Goal: Task Accomplishment & Management: Complete application form

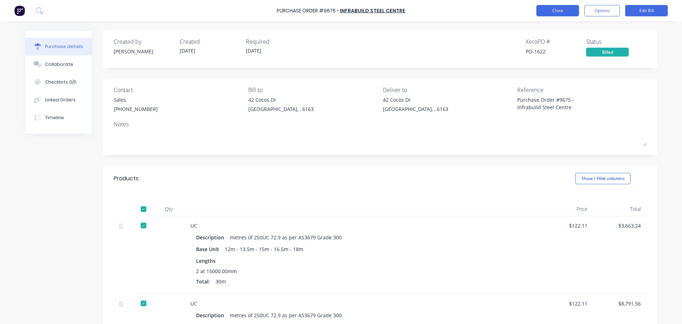
click at [546, 15] on button "Close" at bounding box center [557, 10] width 43 height 11
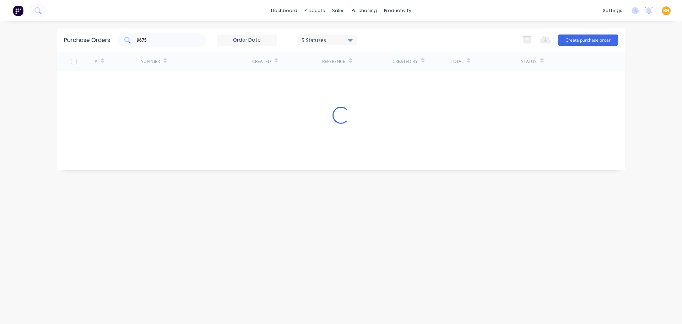
click at [152, 39] on input "9675" at bounding box center [165, 40] width 59 height 7
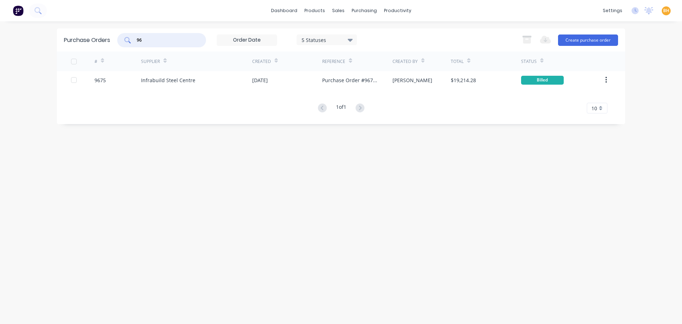
type input "9"
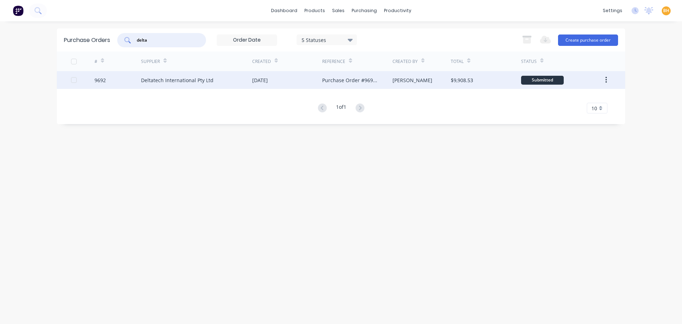
type input "delta"
click at [170, 83] on div "Deltatech International Pty Ltd" at bounding box center [177, 79] width 72 height 7
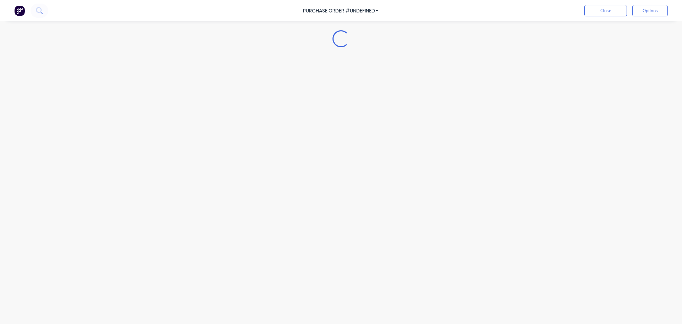
type textarea "x"
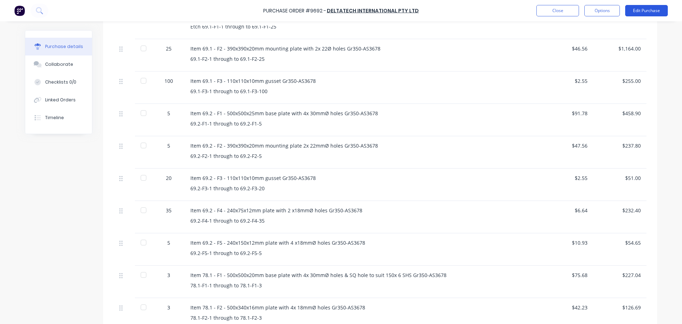
scroll to position [453, 0]
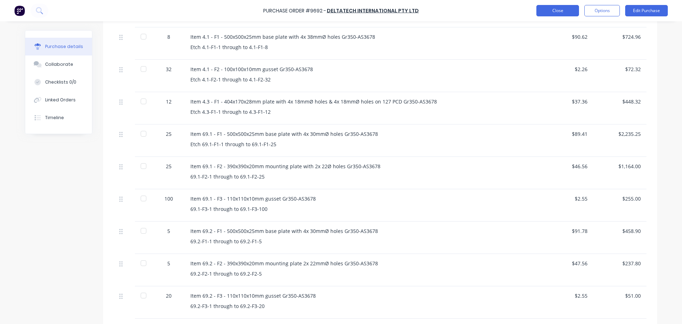
click at [553, 10] on button "Close" at bounding box center [557, 10] width 43 height 11
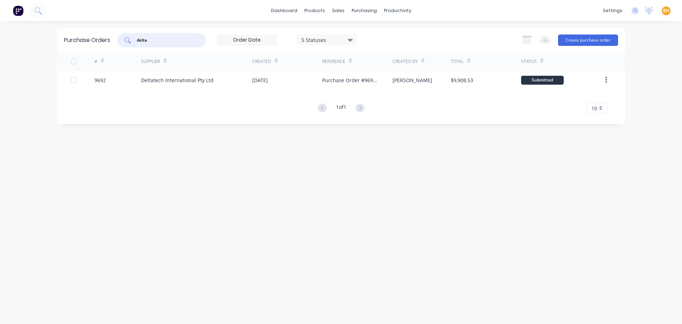
click at [161, 40] on input "delta" at bounding box center [165, 40] width 59 height 7
type input "d"
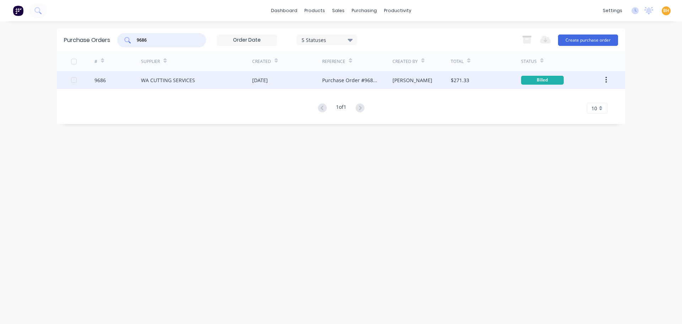
type input "9686"
click at [178, 81] on div "WA CUTTING SERVICES" at bounding box center [168, 79] width 54 height 7
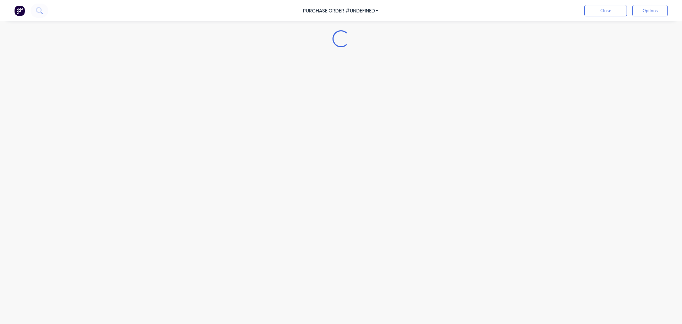
type textarea "x"
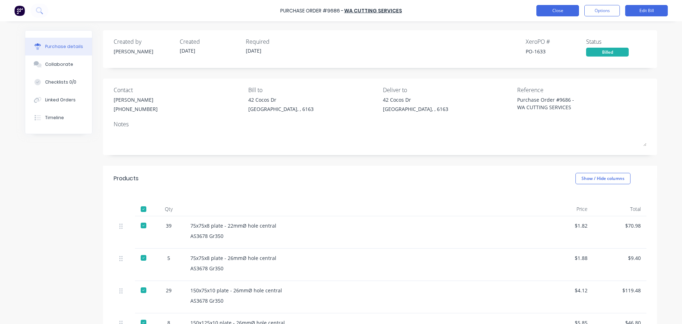
click at [546, 16] on button "Close" at bounding box center [557, 10] width 43 height 11
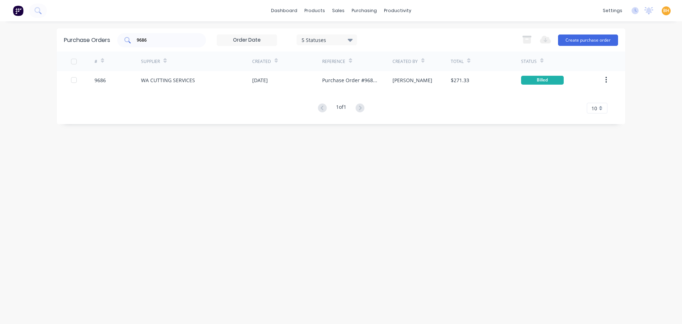
click at [153, 42] on input "9686" at bounding box center [165, 40] width 59 height 7
type input "9"
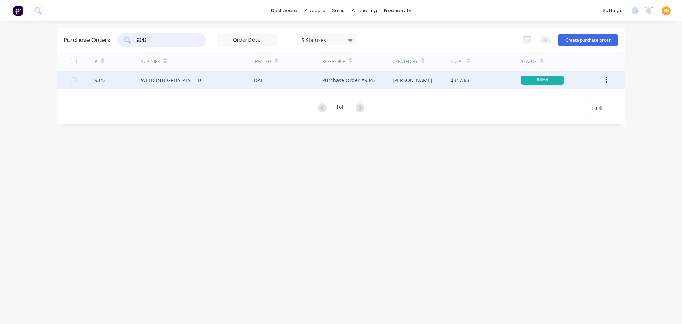
type input "9343"
click at [161, 81] on div "WELD INTEGRITY PTY LTD" at bounding box center [171, 79] width 60 height 7
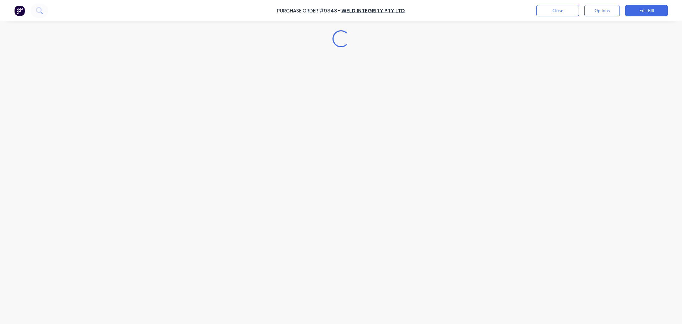
type textarea "x"
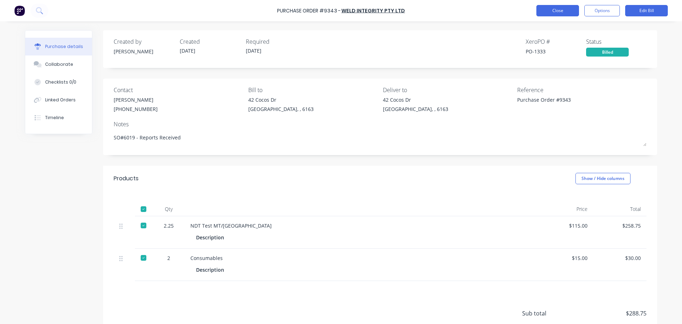
click at [556, 11] on button "Close" at bounding box center [557, 10] width 43 height 11
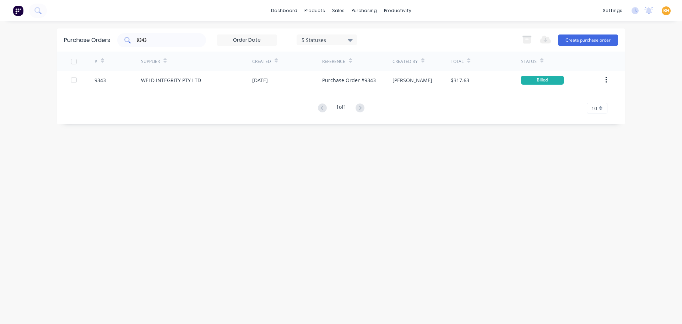
click at [152, 39] on input "9343" at bounding box center [165, 40] width 59 height 7
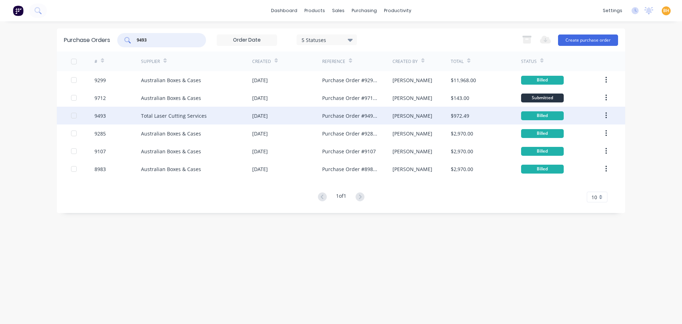
type input "9493"
click at [166, 115] on div "Total Laser Cutting Services" at bounding box center [174, 115] width 66 height 7
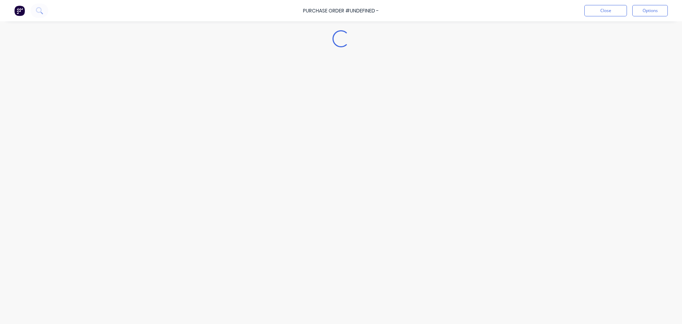
type textarea "x"
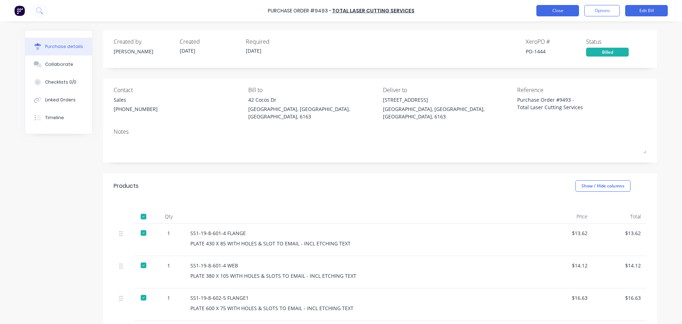
click at [557, 12] on button "Close" at bounding box center [557, 10] width 43 height 11
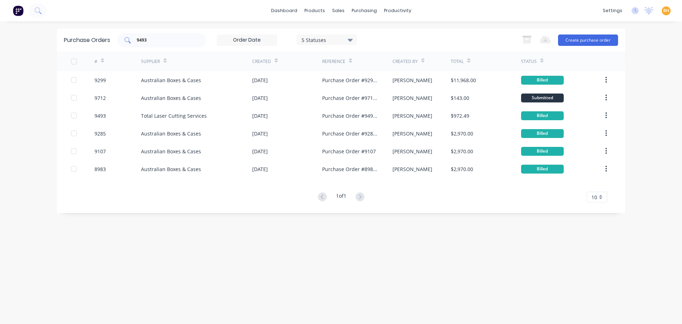
click at [173, 41] on input "9493" at bounding box center [165, 40] width 59 height 7
type input "9"
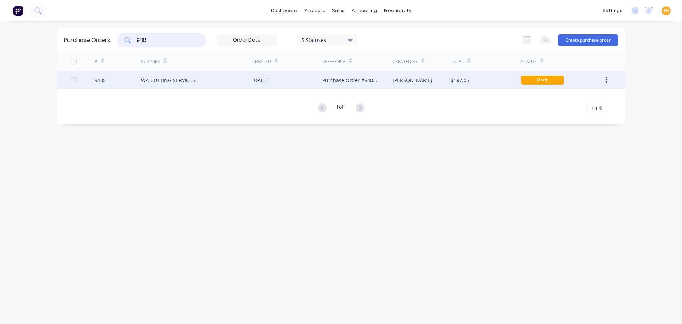
type input "9485"
click at [172, 85] on div "WA CUTTING SERVICES" at bounding box center [196, 80] width 111 height 18
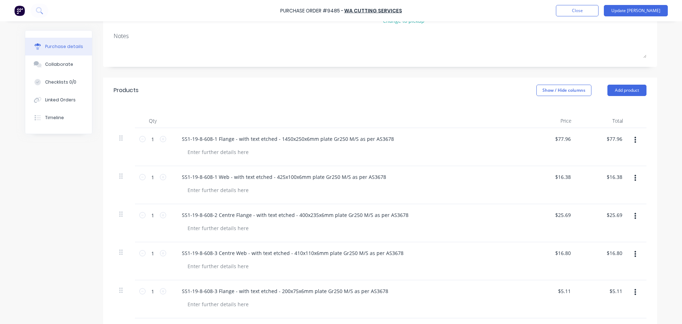
scroll to position [36, 0]
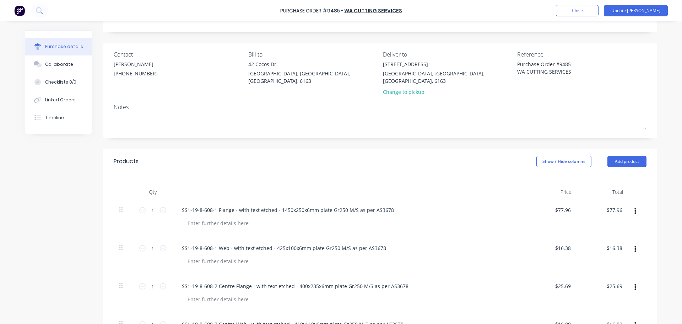
drag, startPoint x: 322, startPoint y: 41, endPoint x: 325, endPoint y: 36, distance: 5.4
click at [322, 40] on div "Created by [PERSON_NAME] Created [DATE] Required [DATE] Status Draft Contact [P…" at bounding box center [380, 313] width 554 height 637
type textarea "x"
click at [598, 10] on button "Close" at bounding box center [577, 10] width 43 height 11
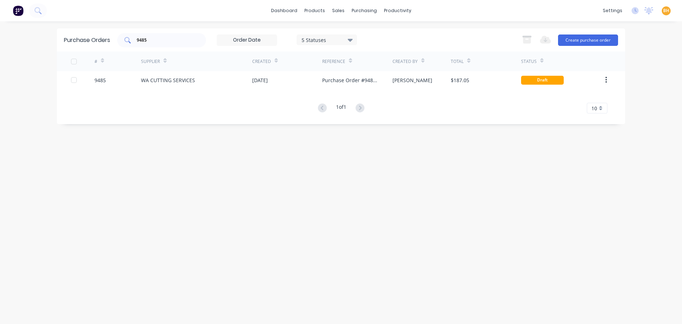
click at [167, 39] on input "9485" at bounding box center [165, 40] width 59 height 7
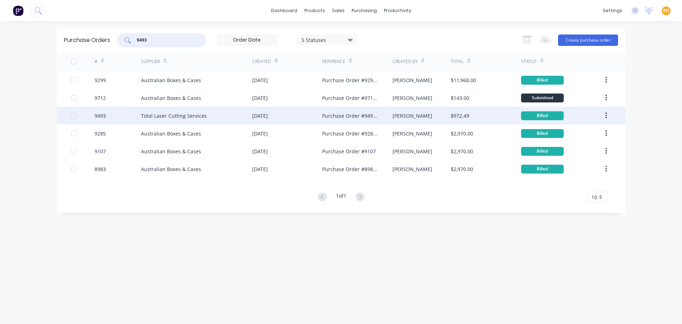
type input "9493"
click at [174, 116] on div "Total Laser Cutting Services" at bounding box center [174, 115] width 66 height 7
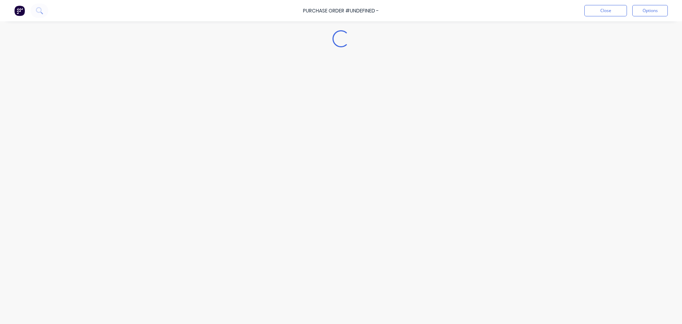
type textarea "x"
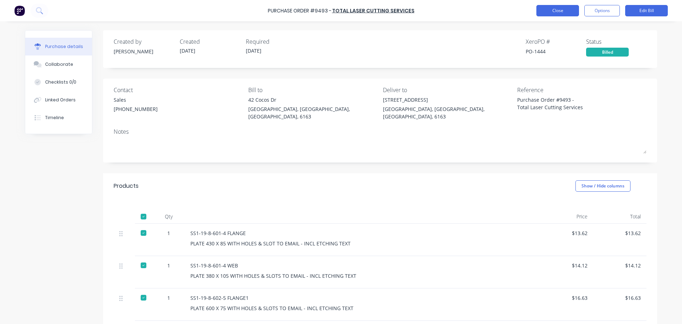
click at [555, 9] on button "Close" at bounding box center [557, 10] width 43 height 11
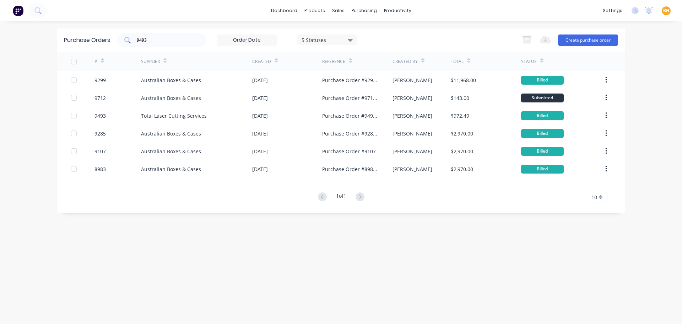
click at [159, 36] on div "9493" at bounding box center [161, 40] width 89 height 14
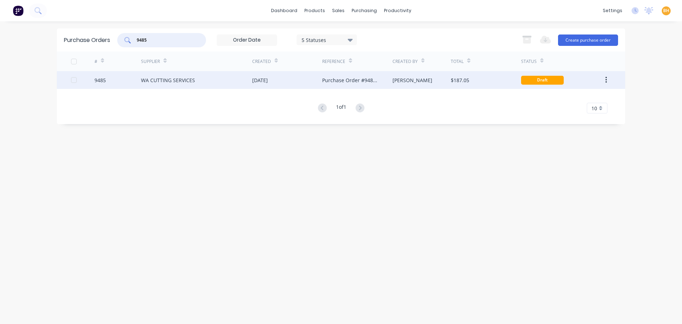
type input "9485"
click at [162, 78] on div "WA CUTTING SERVICES" at bounding box center [168, 79] width 54 height 7
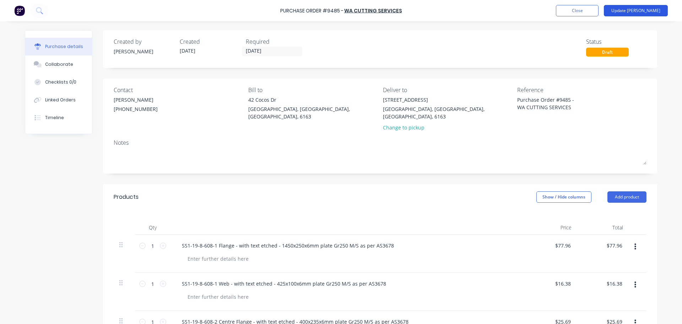
click at [645, 11] on button "Update [PERSON_NAME]" at bounding box center [636, 10] width 64 height 11
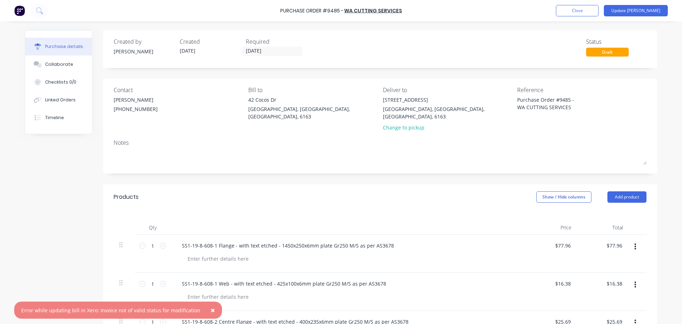
click at [211, 310] on span "×" at bounding box center [213, 310] width 4 height 10
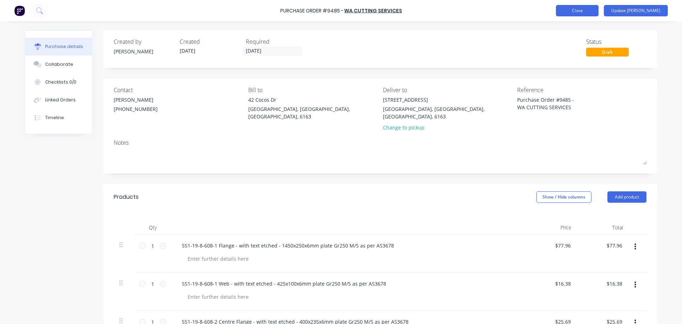
click at [587, 11] on button "Close" at bounding box center [577, 10] width 43 height 11
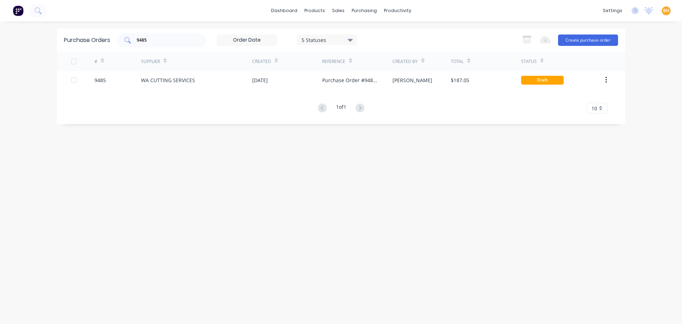
click at [156, 40] on input "9485" at bounding box center [165, 40] width 59 height 7
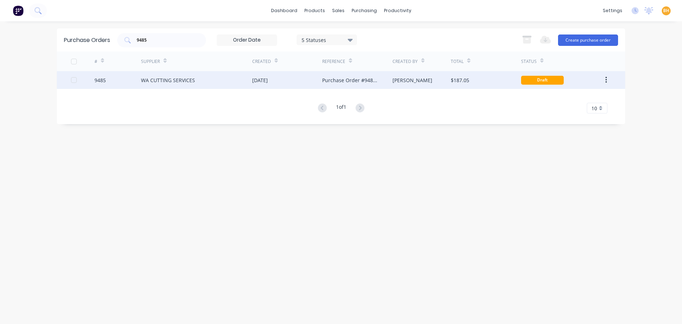
click at [215, 86] on div "WA CUTTING SERVICES" at bounding box center [196, 80] width 111 height 18
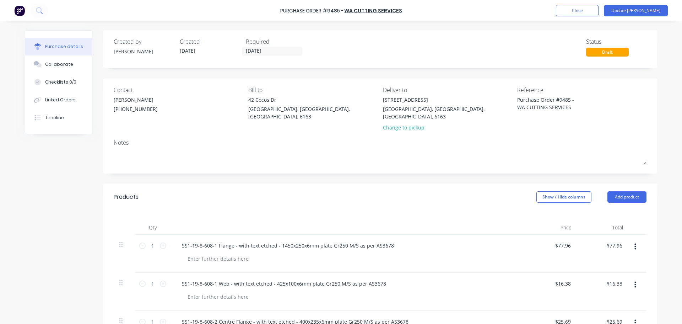
type textarea "x"
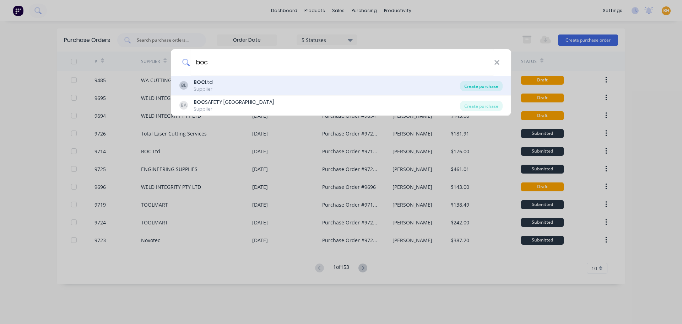
type input "boc"
click at [478, 87] on div "Create purchase" at bounding box center [481, 86] width 43 height 10
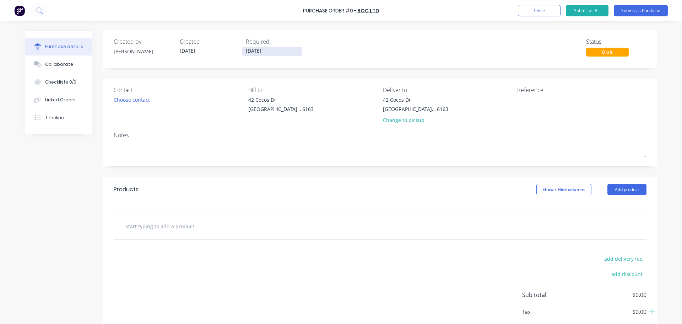
click at [249, 51] on input "[DATE]" at bounding box center [272, 51] width 60 height 9
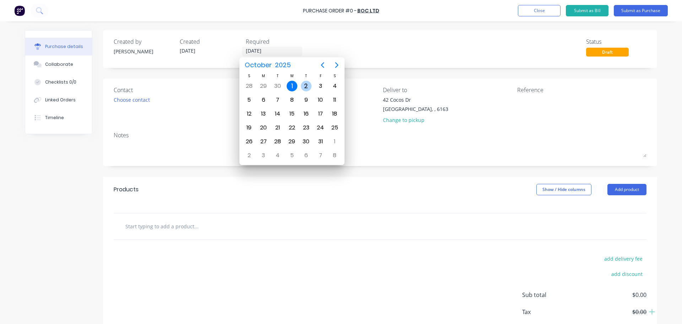
click at [303, 83] on div "2" at bounding box center [306, 86] width 11 height 11
type input "[DATE]"
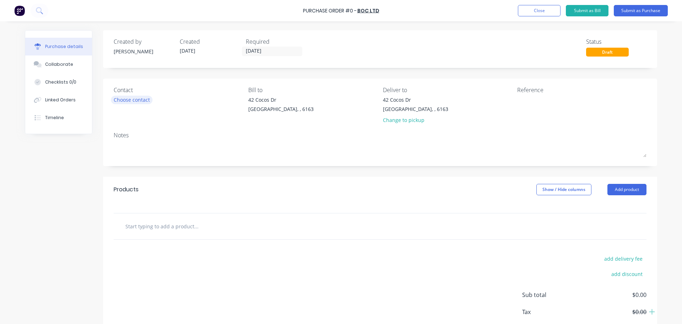
click at [132, 100] on div "Choose contact" at bounding box center [132, 99] width 36 height 7
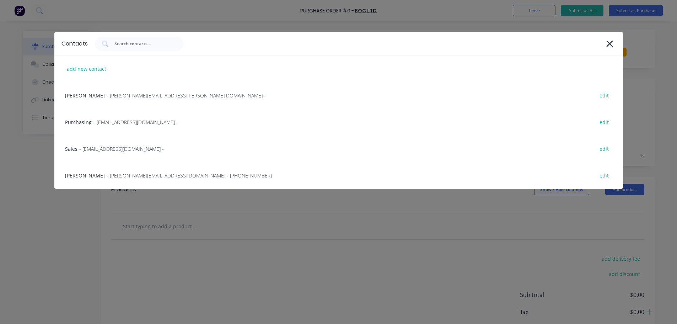
click at [92, 148] on span "- contact@boc.com -" at bounding box center [121, 148] width 85 height 7
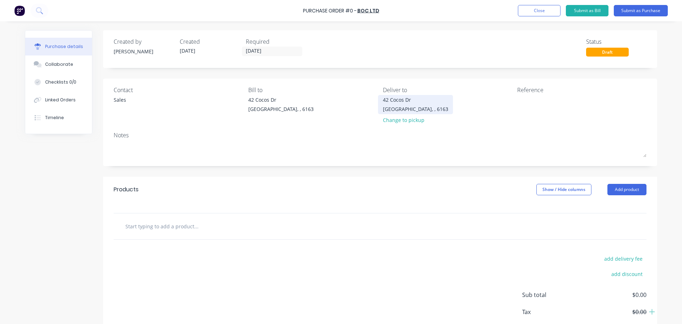
click at [391, 103] on div "42 Cocos Dr Bibra Lake, , 6163" at bounding box center [415, 104] width 65 height 17
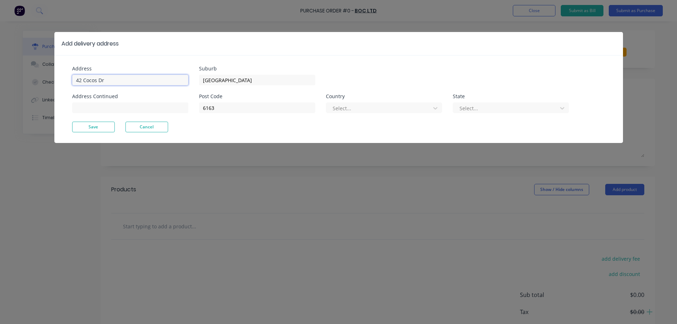
click at [112, 78] on input "42 Cocos Dr" at bounding box center [130, 80] width 116 height 11
type input "4"
type input "[STREET_ADDRESS]"
click at [96, 132] on button "Save" at bounding box center [93, 126] width 43 height 11
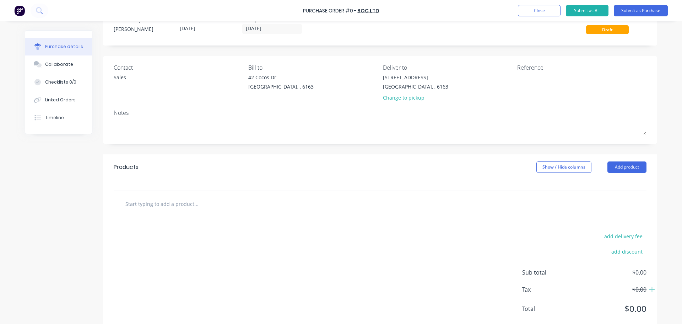
scroll to position [36, 0]
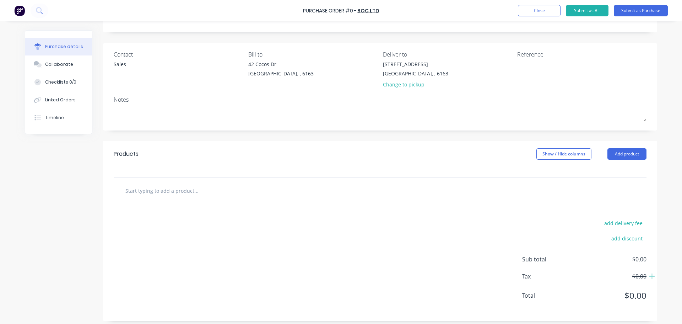
click at [189, 191] on input "text" at bounding box center [196, 190] width 142 height 14
drag, startPoint x: 611, startPoint y: 150, endPoint x: 605, endPoint y: 145, distance: 7.3
click at [611, 150] on button "Add product" at bounding box center [626, 153] width 39 height 11
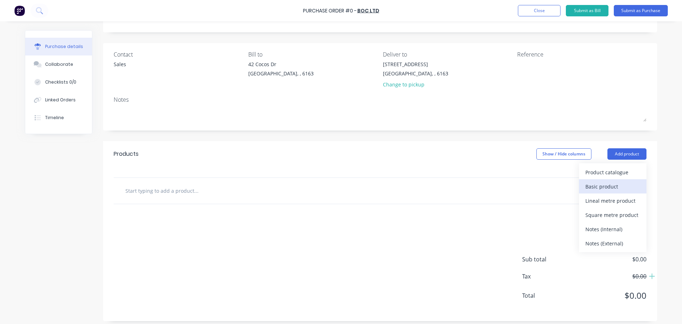
click at [599, 185] on div "Basic product" at bounding box center [612, 186] width 55 height 10
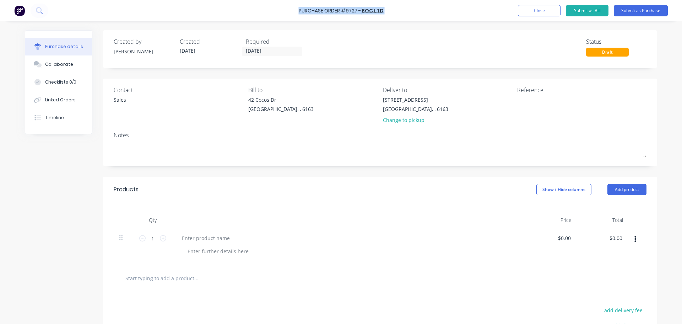
drag, startPoint x: 295, startPoint y: 11, endPoint x: 300, endPoint y: 9, distance: 5.1
click at [300, 9] on div "Purchase Order #9727 - BOC Ltd Add product Close Submit as Bill Submit as Purch…" at bounding box center [341, 10] width 682 height 21
copy div "Purchase Order #9727 - BOC Ltd Add product Close Submit as Bill Submit as Purch…"
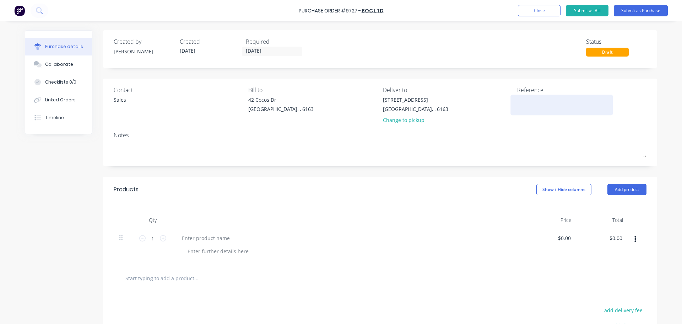
click at [530, 106] on textarea at bounding box center [561, 104] width 89 height 16
paste textarea "Purchase Order #9727 - BOC Ltd"
type textarea "Purchase Order #9727 - BOC Ltd"
type textarea "x"
type textarea "Purchase Order #9727 - BOC Ltd"
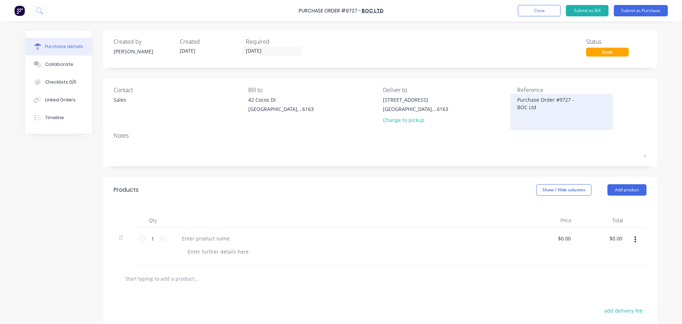
type textarea "x"
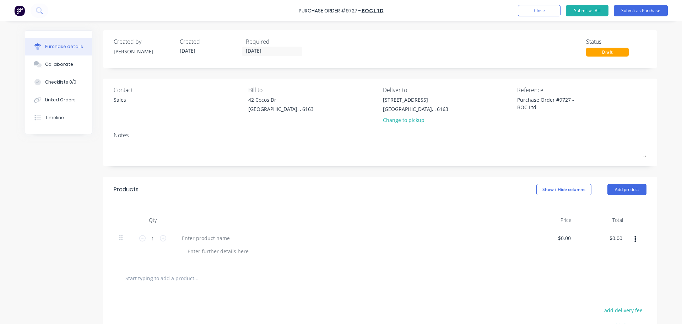
type textarea "Purchase Order #9727 - BOC Ltd"
type textarea "x"
type textarea "Purchase Order #9727 - BOC Ltd"
click at [393, 186] on div "Products Show / Hide columns Add product" at bounding box center [380, 190] width 554 height 26
type textarea "x"
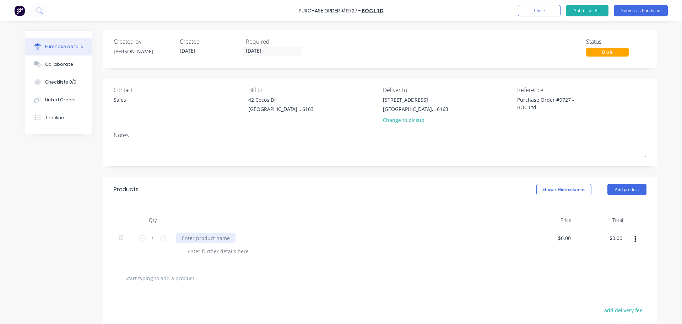
click at [202, 235] on div at bounding box center [205, 238] width 59 height 10
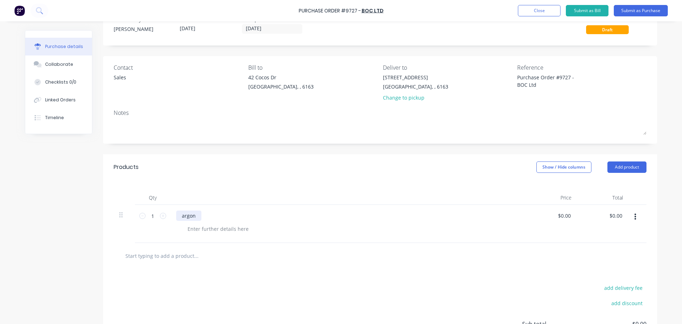
scroll to position [71, 0]
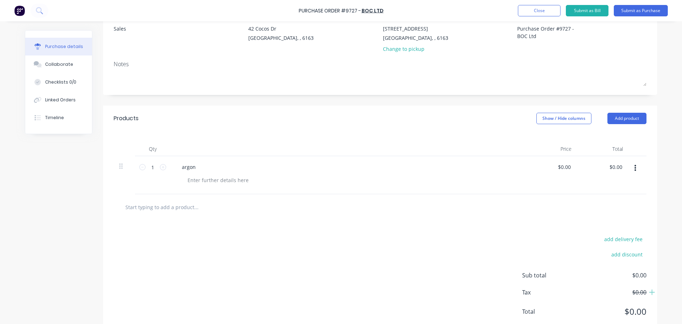
click at [154, 212] on input "text" at bounding box center [196, 207] width 142 height 14
type textarea "x"
type input "a"
type textarea "x"
type input "ar"
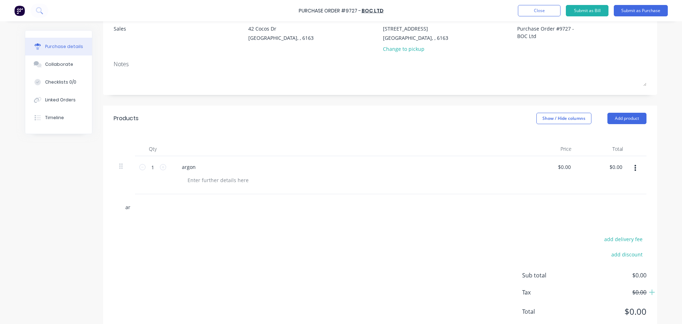
type textarea "x"
type input "arg"
type textarea "x"
type input "argo"
type textarea "x"
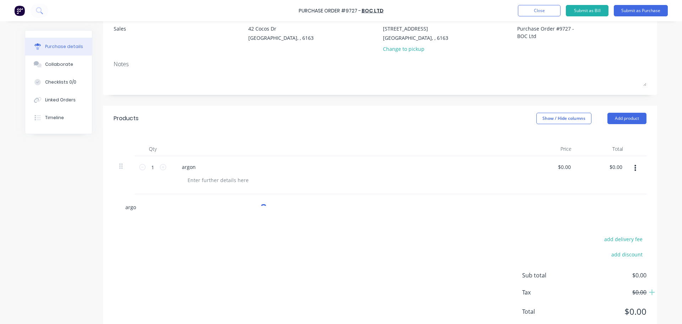
type input "argon"
type textarea "x"
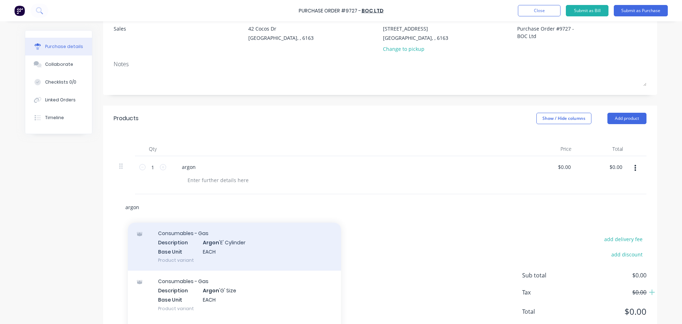
scroll to position [36, 0]
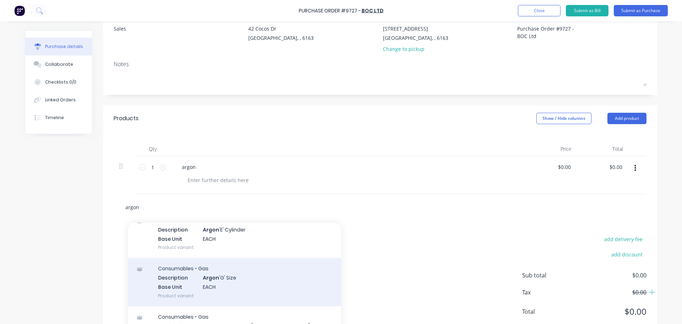
type input "argon"
click at [200, 276] on div "Consumables - Gas Description Argon 'G' Size Base Unit EACH Product variant" at bounding box center [234, 281] width 213 height 48
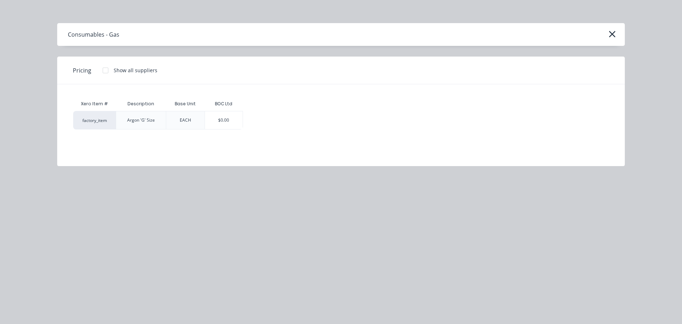
click at [210, 123] on div "$0.00" at bounding box center [224, 120] width 38 height 18
type textarea "x"
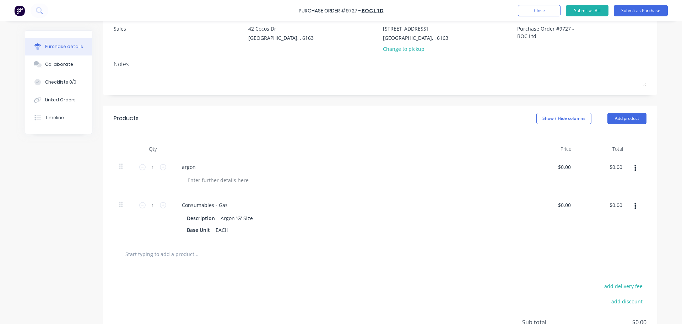
click at [634, 169] on icon "button" at bounding box center [635, 168] width 2 height 8
click at [594, 228] on button "Delete" at bounding box center [613, 229] width 60 height 14
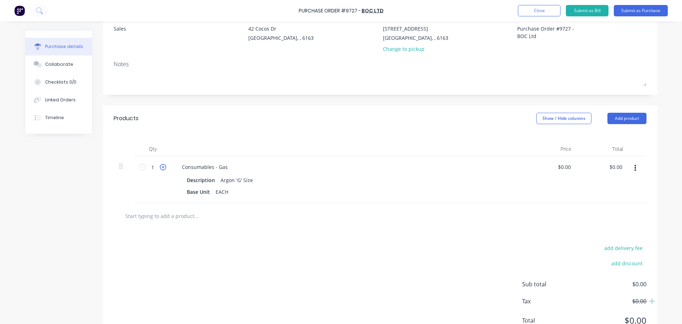
click at [161, 167] on icon at bounding box center [163, 167] width 6 height 6
type textarea "x"
type input "2"
click at [161, 167] on icon at bounding box center [163, 167] width 6 height 6
type textarea "x"
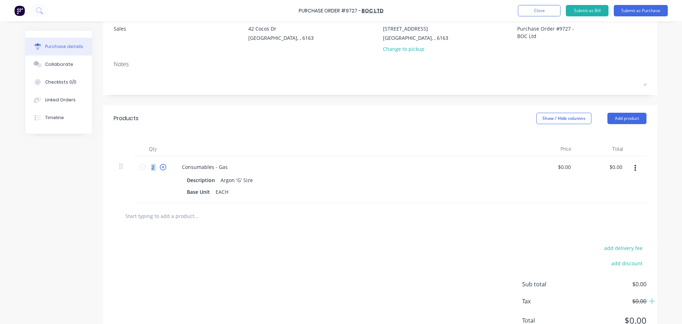
type input "3"
click at [161, 167] on icon at bounding box center [163, 167] width 6 height 6
type textarea "x"
type input "4"
click at [161, 167] on icon at bounding box center [163, 167] width 6 height 6
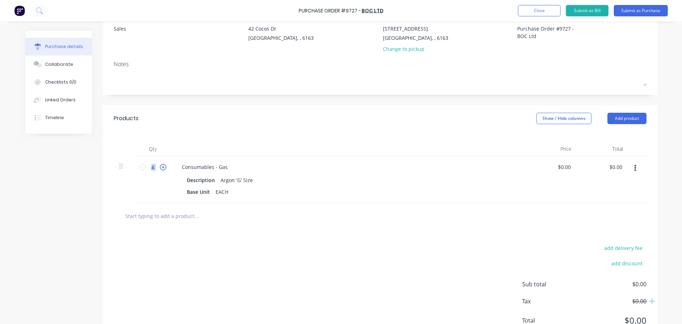
type textarea "x"
type input "5"
click at [161, 166] on icon at bounding box center [163, 167] width 6 height 6
type textarea "x"
type input "6"
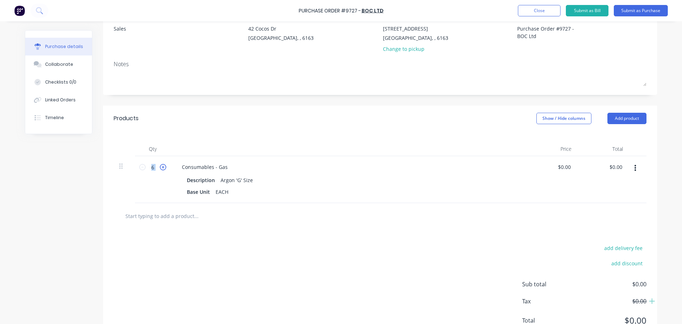
click at [161, 166] on icon at bounding box center [163, 167] width 6 height 6
type textarea "x"
type input "7"
click at [161, 166] on icon at bounding box center [163, 167] width 6 height 6
type textarea "x"
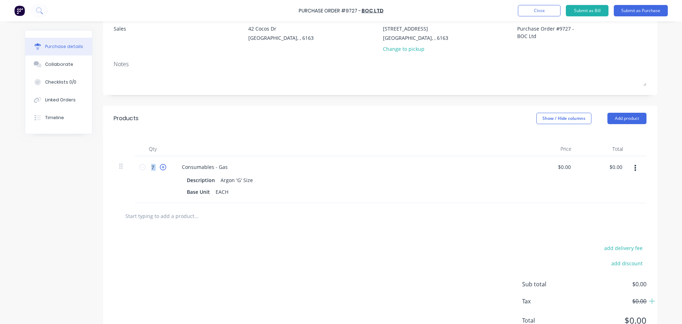
type input "8"
click at [161, 166] on icon at bounding box center [163, 167] width 6 height 6
type textarea "x"
type input "9"
drag, startPoint x: 141, startPoint y: 169, endPoint x: 145, endPoint y: 171, distance: 4.3
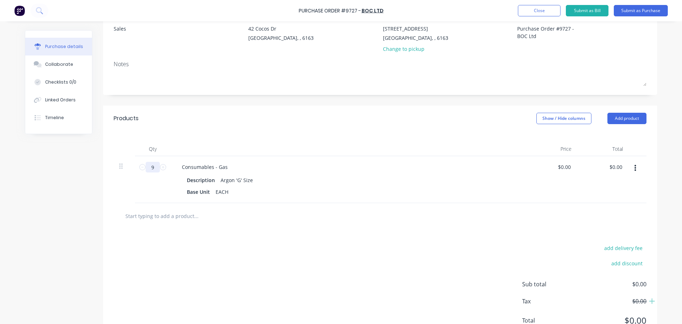
click at [142, 169] on icon at bounding box center [142, 167] width 6 height 6
type textarea "x"
type input "8"
click at [619, 119] on button "Add product" at bounding box center [626, 118] width 39 height 11
drag, startPoint x: 604, startPoint y: 212, endPoint x: 412, endPoint y: 251, distance: 195.7
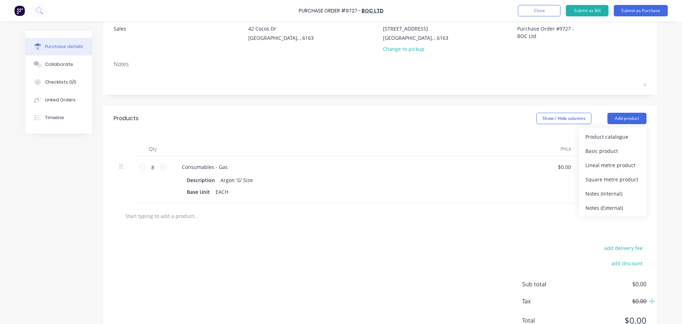
click at [604, 212] on div "Notes (External)" at bounding box center [612, 207] width 55 height 10
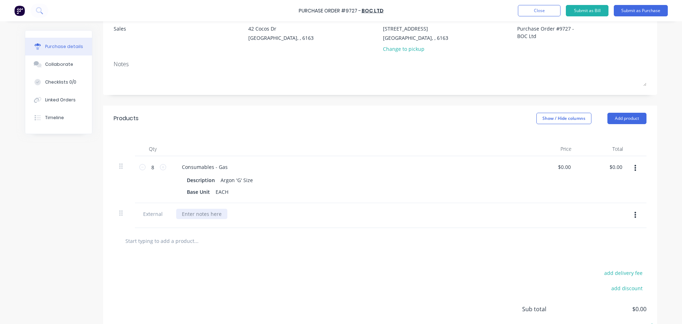
type textarea "x"
click at [183, 215] on div at bounding box center [201, 213] width 51 height 10
click at [315, 244] on div at bounding box center [225, 240] width 213 height 14
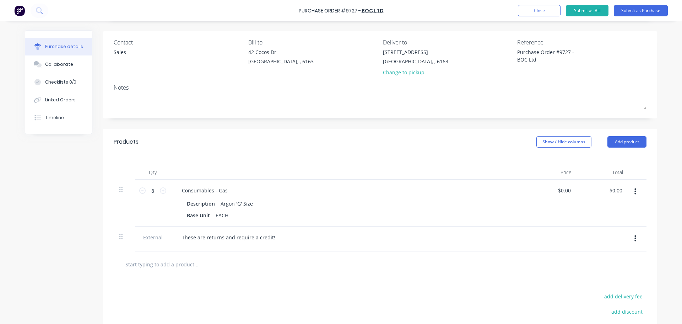
scroll to position [0, 0]
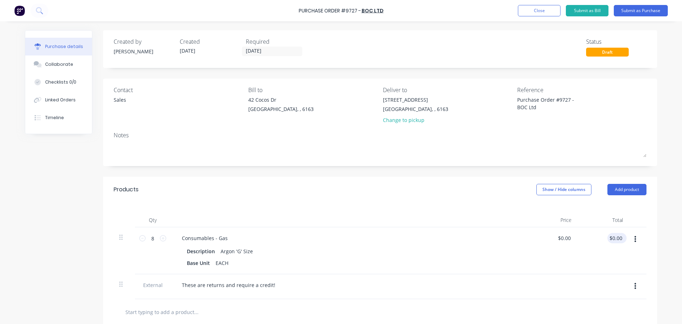
click at [621, 239] on div "$0.00 $0.00" at bounding box center [616, 238] width 19 height 10
type textarea "x"
click at [621, 239] on input "0.00" at bounding box center [615, 238] width 16 height 10
type input "0"
type input "384"
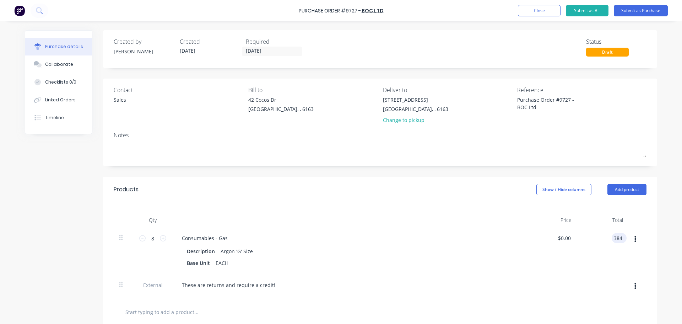
type textarea "x"
type input "$48.00"
type input "$384.00"
click at [519, 262] on div "Consumables - Gas Description Argon 'G' Size Base Unit EACH" at bounding box center [347, 250] width 355 height 47
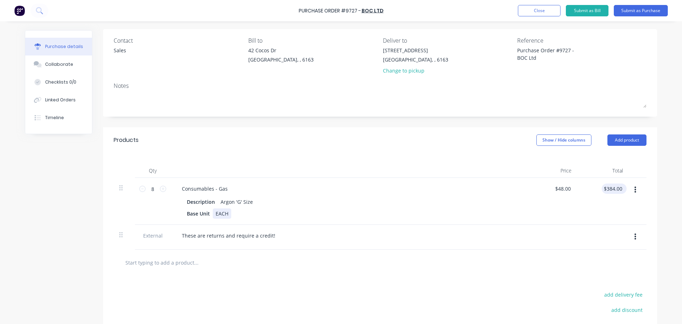
scroll to position [71, 0]
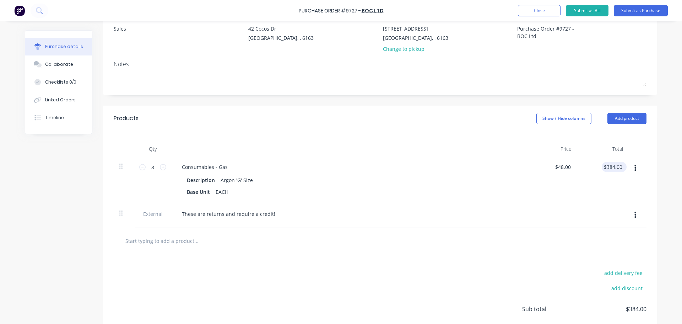
type textarea "x"
click at [620, 167] on input "384.00" at bounding box center [613, 167] width 22 height 10
type input "3"
type input "48.00"
type input "$384.00"
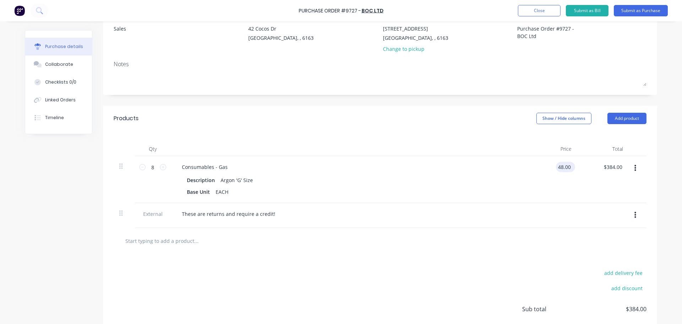
click at [565, 166] on input "48.00" at bounding box center [564, 167] width 16 height 10
type input "4"
type input "$40.00"
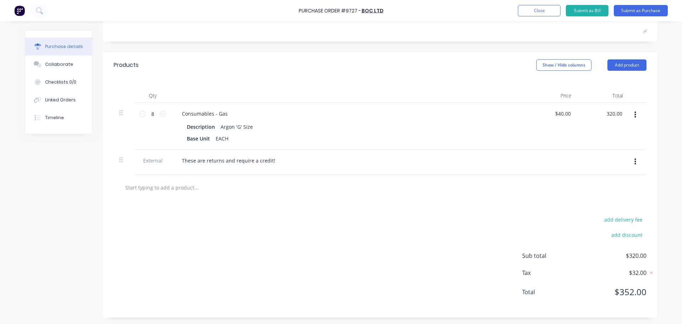
scroll to position [125, 0]
type input "$320.00"
click at [496, 244] on div "add delivery fee add discount Sub total $320.00 Tax $32.00 Total $352.00" at bounding box center [380, 258] width 554 height 117
click at [568, 114] on input "40.00" at bounding box center [562, 113] width 19 height 10
type input "4"
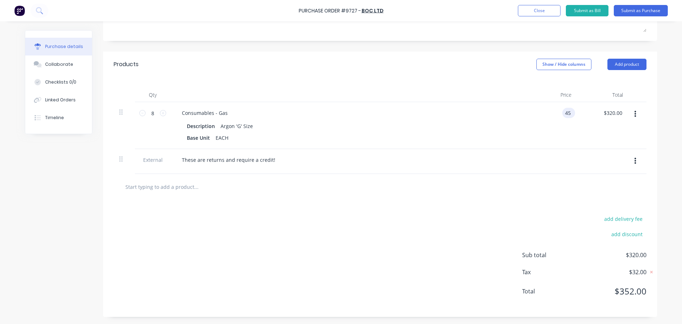
type input "$45.00"
type input "360.00"
type input "45.00"
type input "$360.00"
click at [570, 111] on div "45.00 $45.00" at bounding box center [564, 113] width 22 height 10
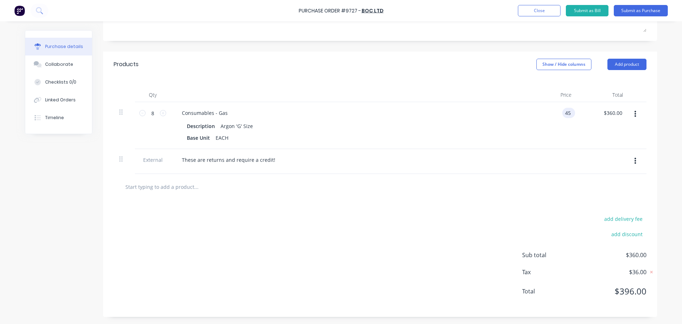
type input "4"
type input "$45.00"
click at [643, 255] on span "$360.00" at bounding box center [610, 254] width 71 height 9
click at [635, 293] on span "$396.00" at bounding box center [610, 290] width 71 height 13
click at [640, 250] on div "add delivery fee add discount Sub total $360.00 Tax $36.00 Total $396.00" at bounding box center [380, 258] width 554 height 117
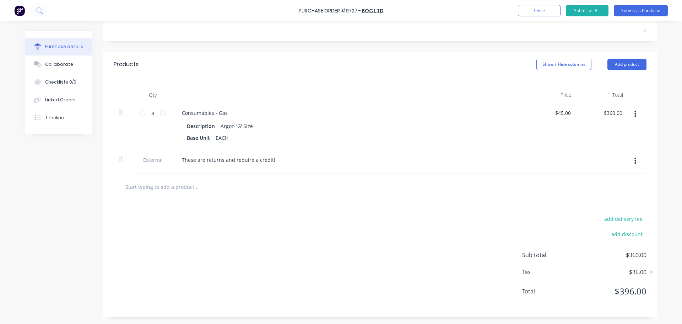
click at [641, 256] on span "$360.00" at bounding box center [610, 254] width 71 height 9
click at [621, 112] on div "$360.00 $360.00" at bounding box center [614, 113] width 25 height 10
click at [620, 113] on input "360.00" at bounding box center [613, 113] width 22 height 10
type input "3"
type input "384"
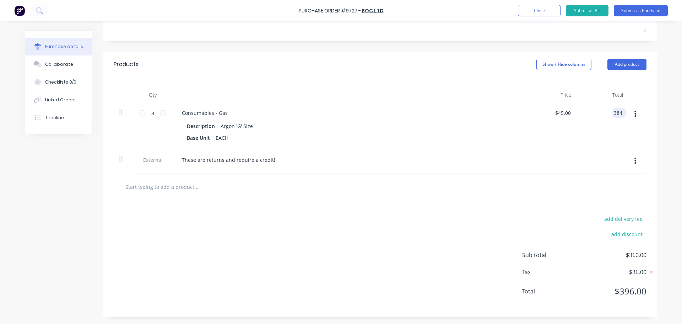
type input "$48.00"
type input "$384.00"
click at [347, 255] on div "add delivery fee add discount Sub total $384.00 Tax $38.40 Total $422.40" at bounding box center [380, 258] width 554 height 117
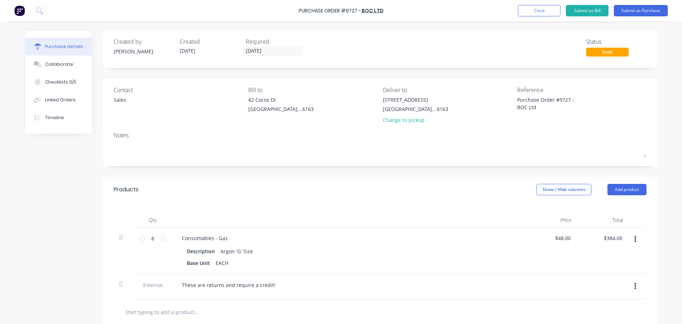
click at [403, 76] on div "Created by Bevan Created 01/10/25 Required 02/10/25 Status Draft Contact Sales …" at bounding box center [380, 235] width 554 height 411
click at [91, 186] on div "Created by Bevan Created 01/10/25 Required 02/10/25 Status Draft Contact Sales …" at bounding box center [341, 235] width 632 height 411
